Goal: Find specific page/section: Find specific page/section

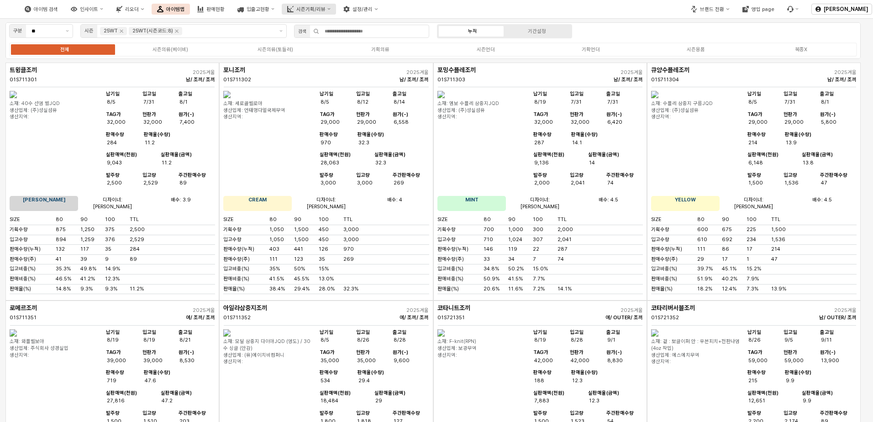
click at [325, 9] on div "시즌기획/리뷰" at bounding box center [310, 9] width 29 height 6
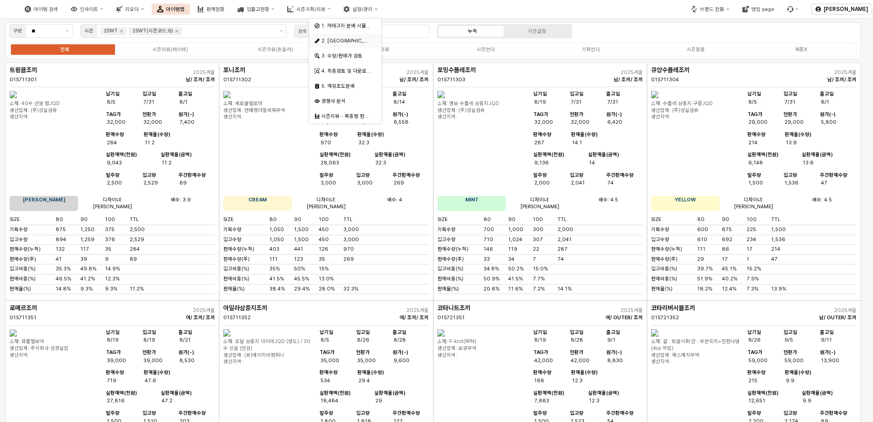
click at [350, 44] on div "2. [GEOGRAPHIC_DATA]" at bounding box center [346, 40] width 50 height 7
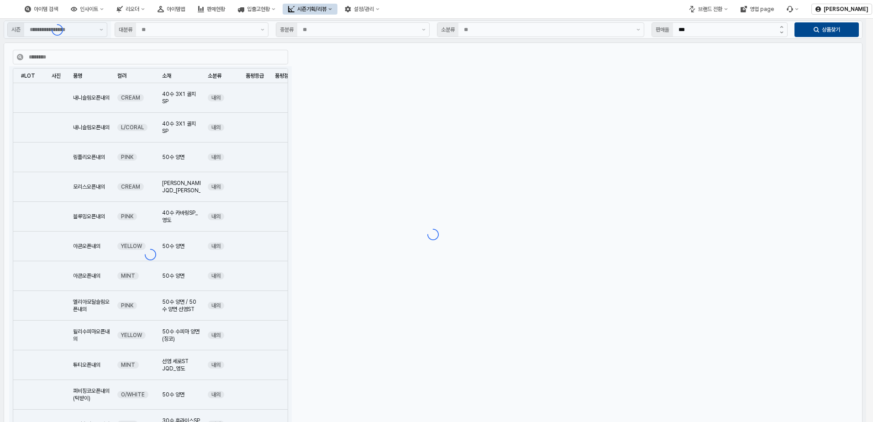
type input "**"
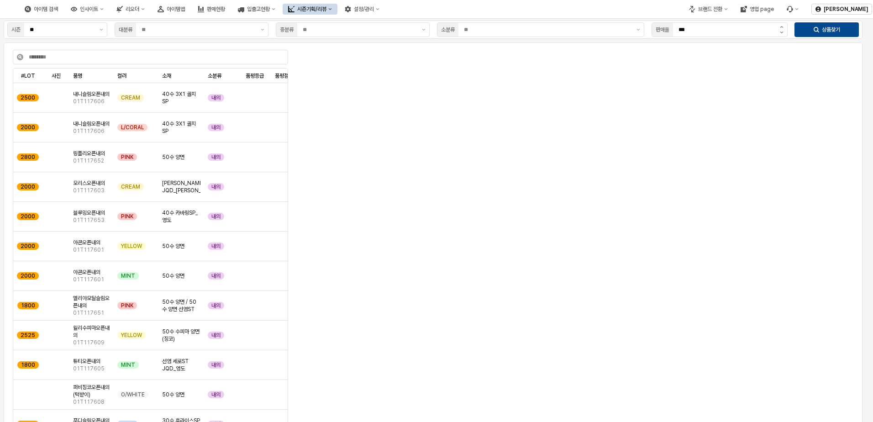
click at [586, 177] on div "App Frame" at bounding box center [574, 173] width 554 height 241
click at [719, 12] on button "브랜드 전환" at bounding box center [708, 9] width 50 height 11
click at [713, 43] on div "디즈니" at bounding box center [717, 41] width 56 height 7
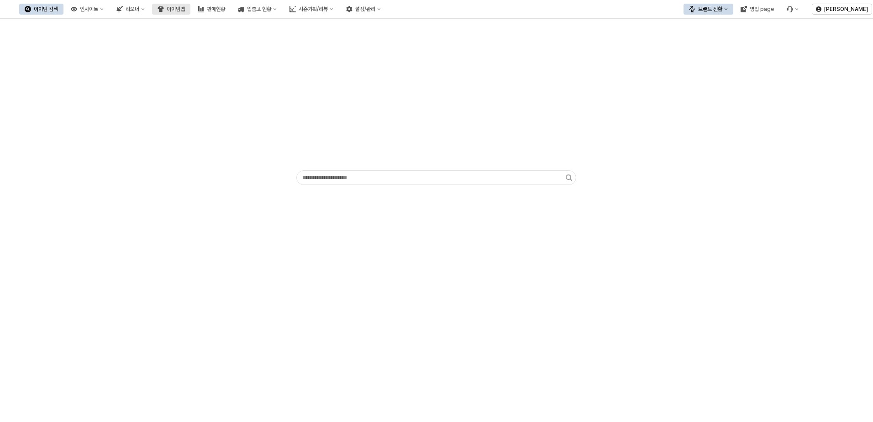
click at [185, 6] on div "아이템맵" at bounding box center [176, 9] width 18 height 6
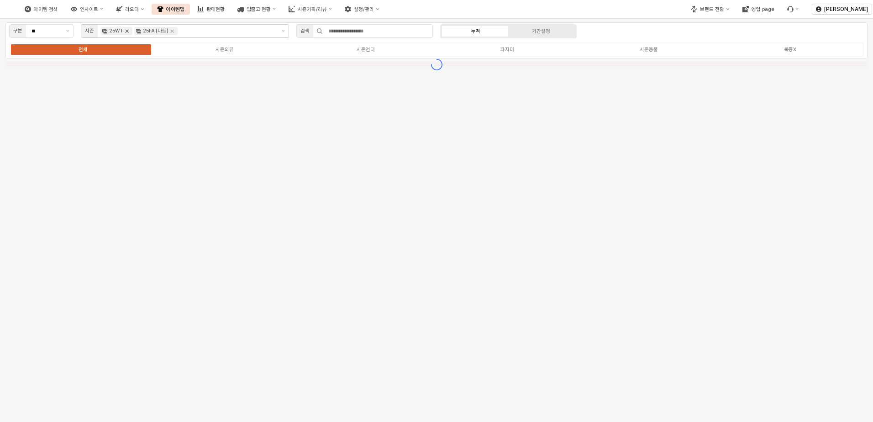
click at [127, 30] on icon "Remove 25WT" at bounding box center [126, 30] width 7 height 7
click at [143, 30] on div "25FA (마트)" at bounding box center [156, 31] width 26 height 8
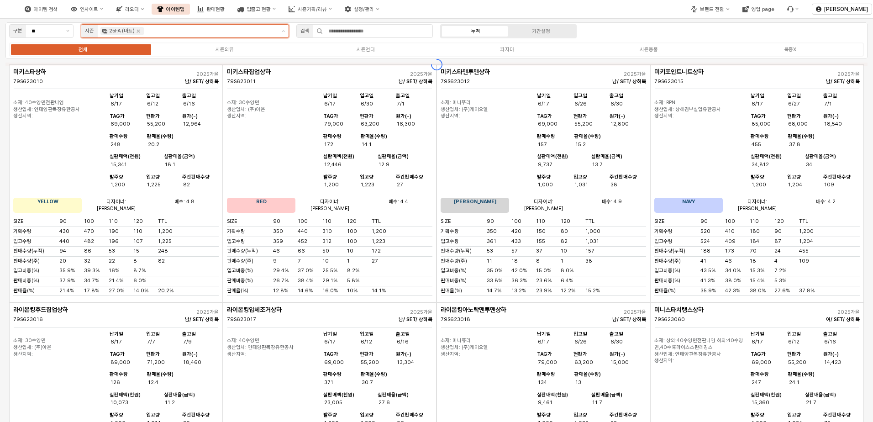
click at [135, 29] on icon "Remove 25FA (마트)" at bounding box center [138, 30] width 7 height 7
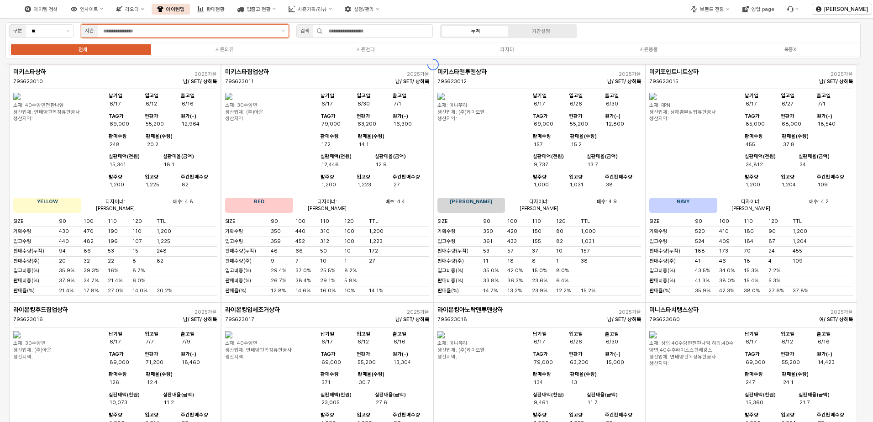
click at [139, 31] on input "App Frame" at bounding box center [189, 31] width 173 height 8
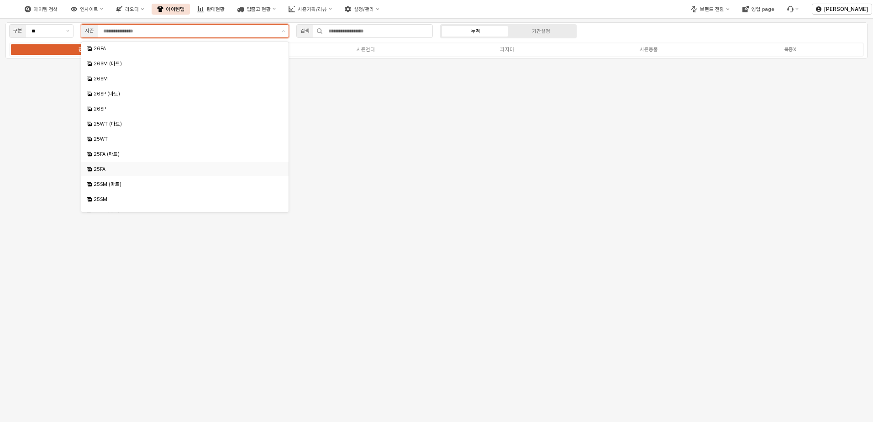
scroll to position [91, 0]
click at [112, 125] on div "25FA" at bounding box center [186, 123] width 184 height 7
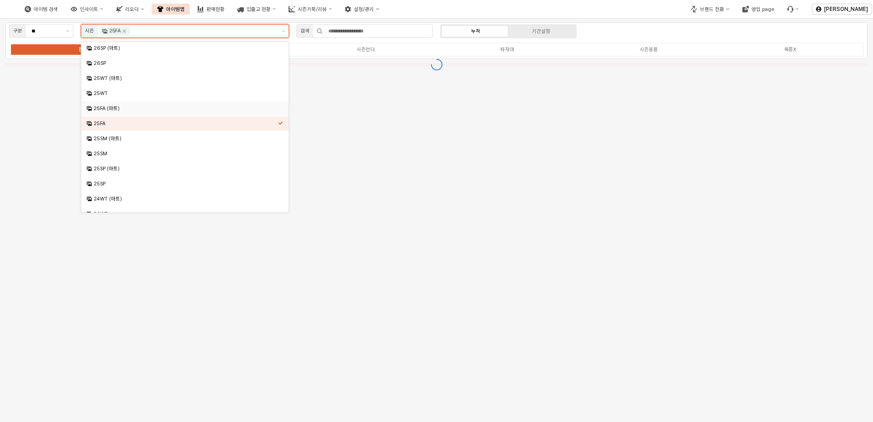
click at [114, 109] on div "25FA (마트)" at bounding box center [186, 108] width 184 height 7
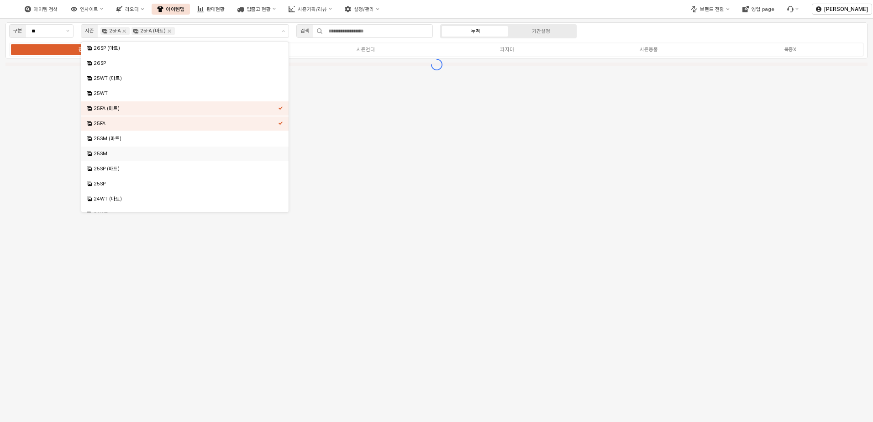
click at [371, 194] on div "구분 ** 시즌 25FA 25FA (마트) 검색 누적 기간설정 전체 시즌의류 시즌언더 파자마 시즌용품 복종X" at bounding box center [436, 220] width 873 height 403
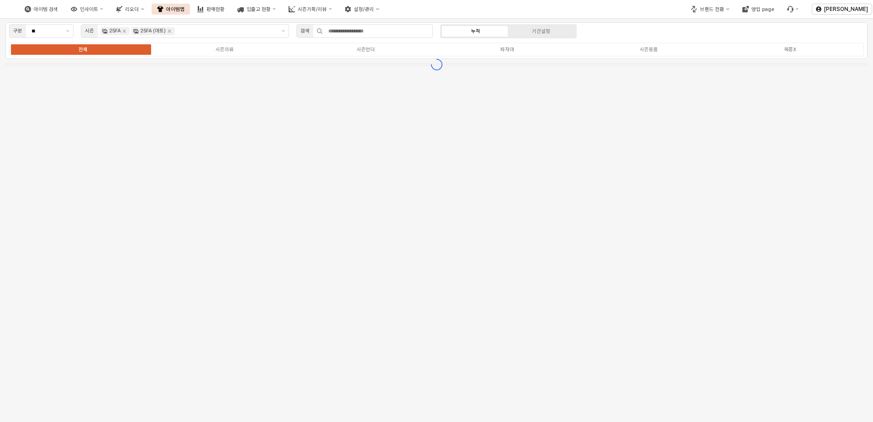
click at [368, 53] on div "전체 시즌의류 시즌언더 파자마 시즌용품 복종X" at bounding box center [436, 49] width 855 height 14
click at [368, 45] on div "전체 시즌의류 시즌언더 파자마 시즌용품 복종X" at bounding box center [436, 49] width 855 height 14
click at [367, 50] on div "시즌언더" at bounding box center [366, 50] width 18 height 6
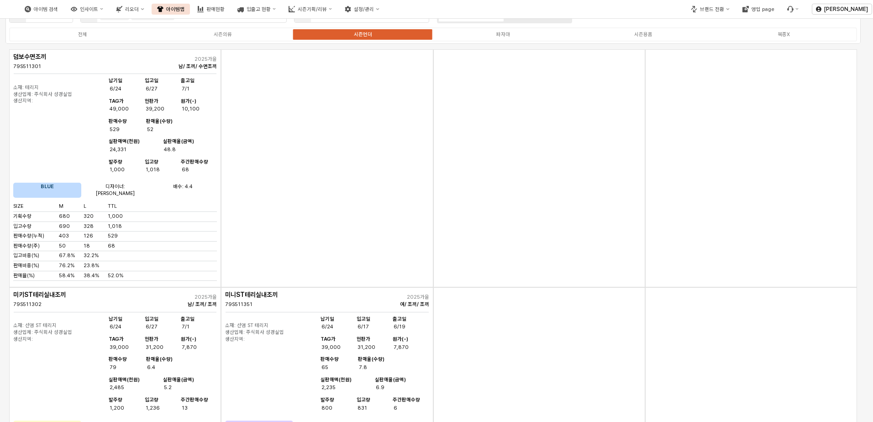
scroll to position [0, 0]
